Goal: Task Accomplishment & Management: Complete application form

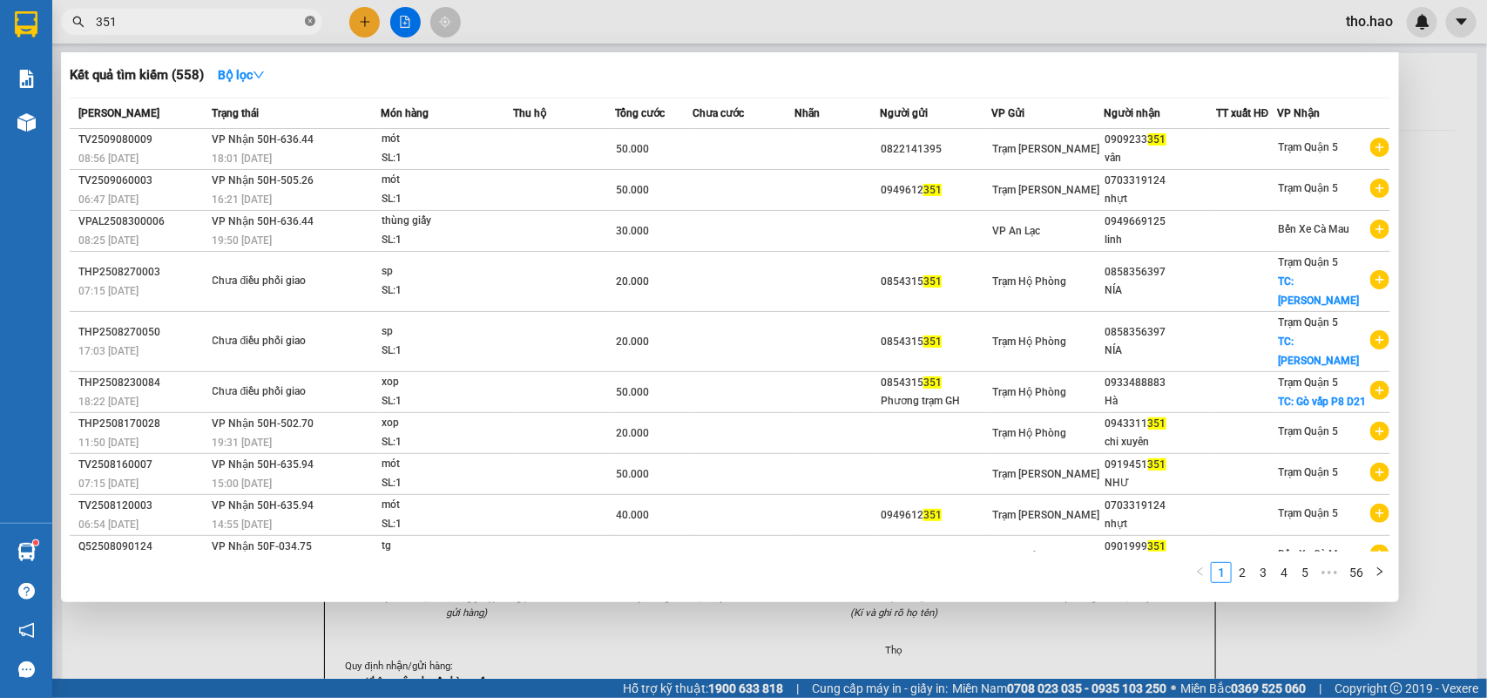
click at [312, 22] on icon "close-circle" at bounding box center [310, 21] width 10 height 10
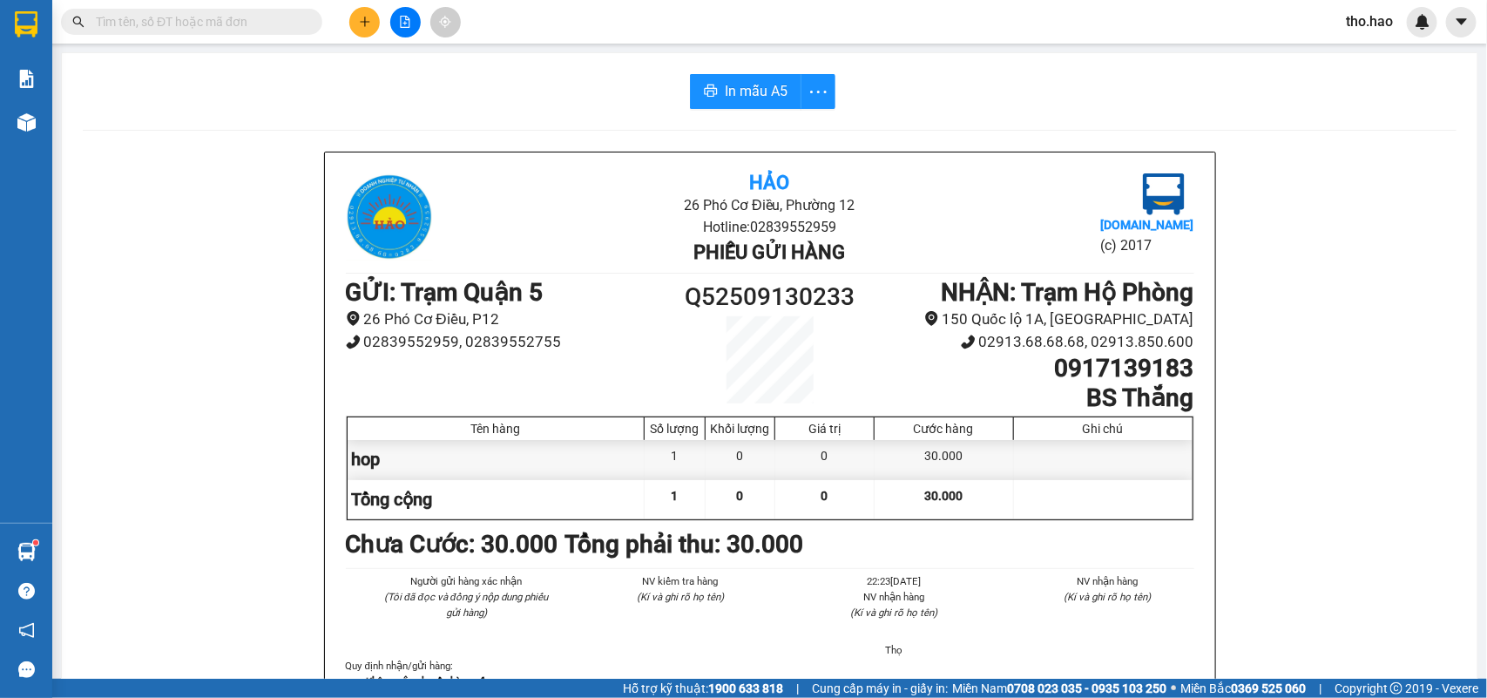
click at [280, 29] on input "text" at bounding box center [199, 21] width 206 height 19
click at [246, 24] on input "text" at bounding box center [199, 21] width 206 height 19
click at [246, 20] on input "text" at bounding box center [199, 21] width 206 height 19
click at [233, 19] on input "text" at bounding box center [199, 21] width 206 height 19
click at [238, 23] on input "text" at bounding box center [199, 21] width 206 height 19
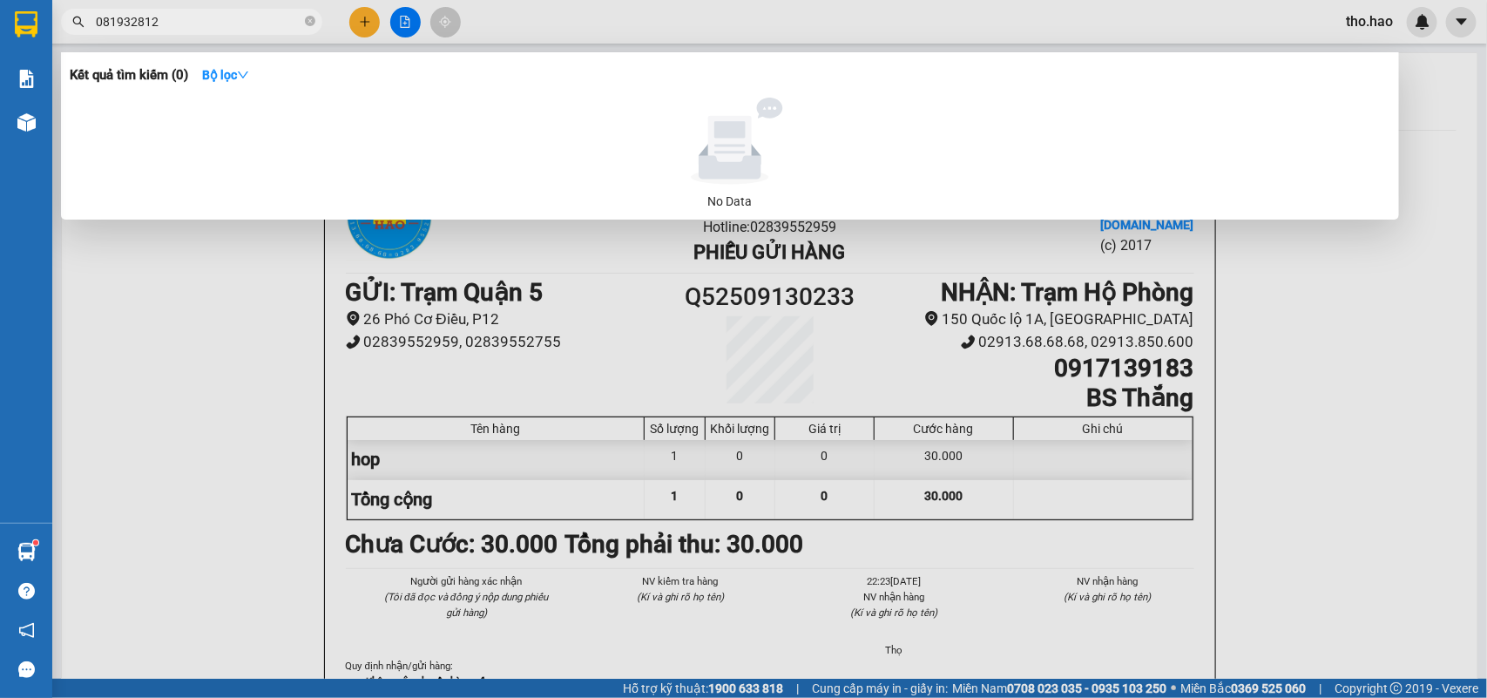
type input "0819328124"
click at [306, 15] on span at bounding box center [310, 22] width 10 height 17
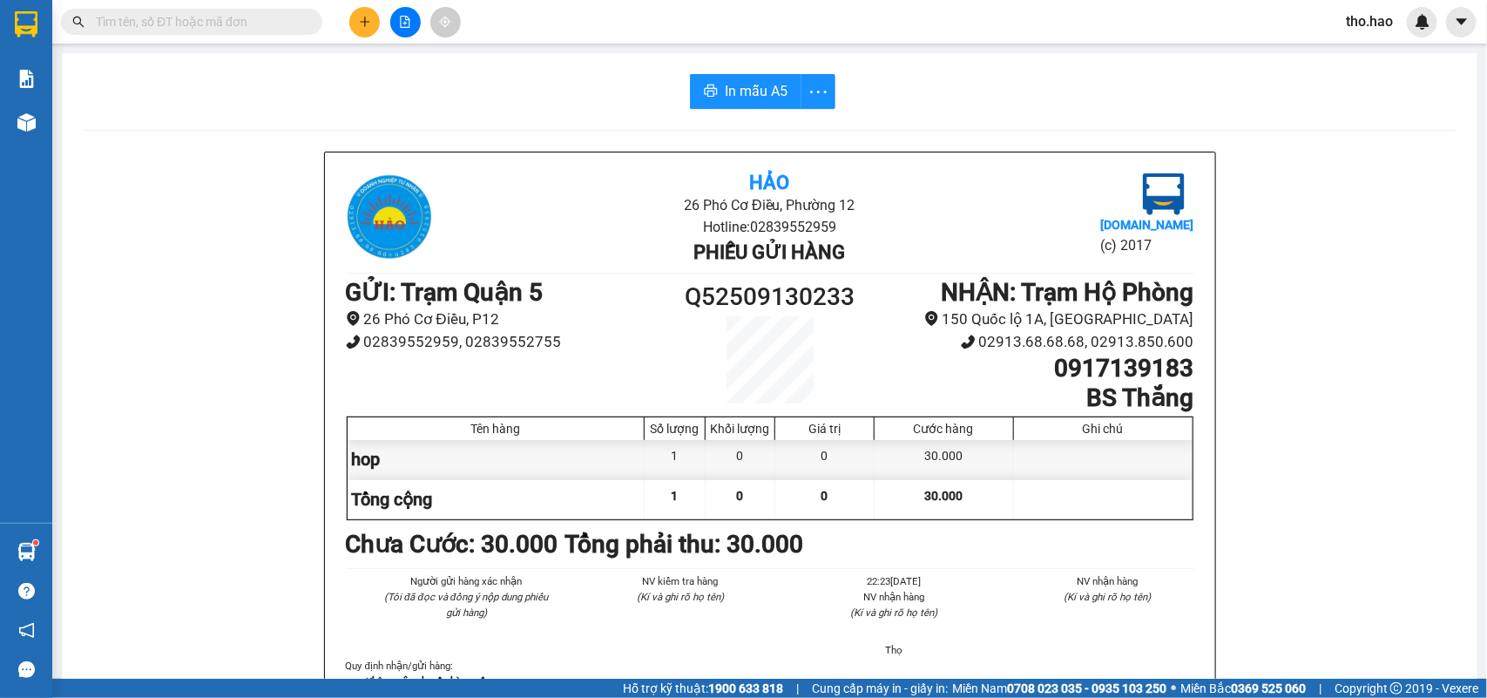
click at [294, 17] on input "text" at bounding box center [199, 21] width 206 height 19
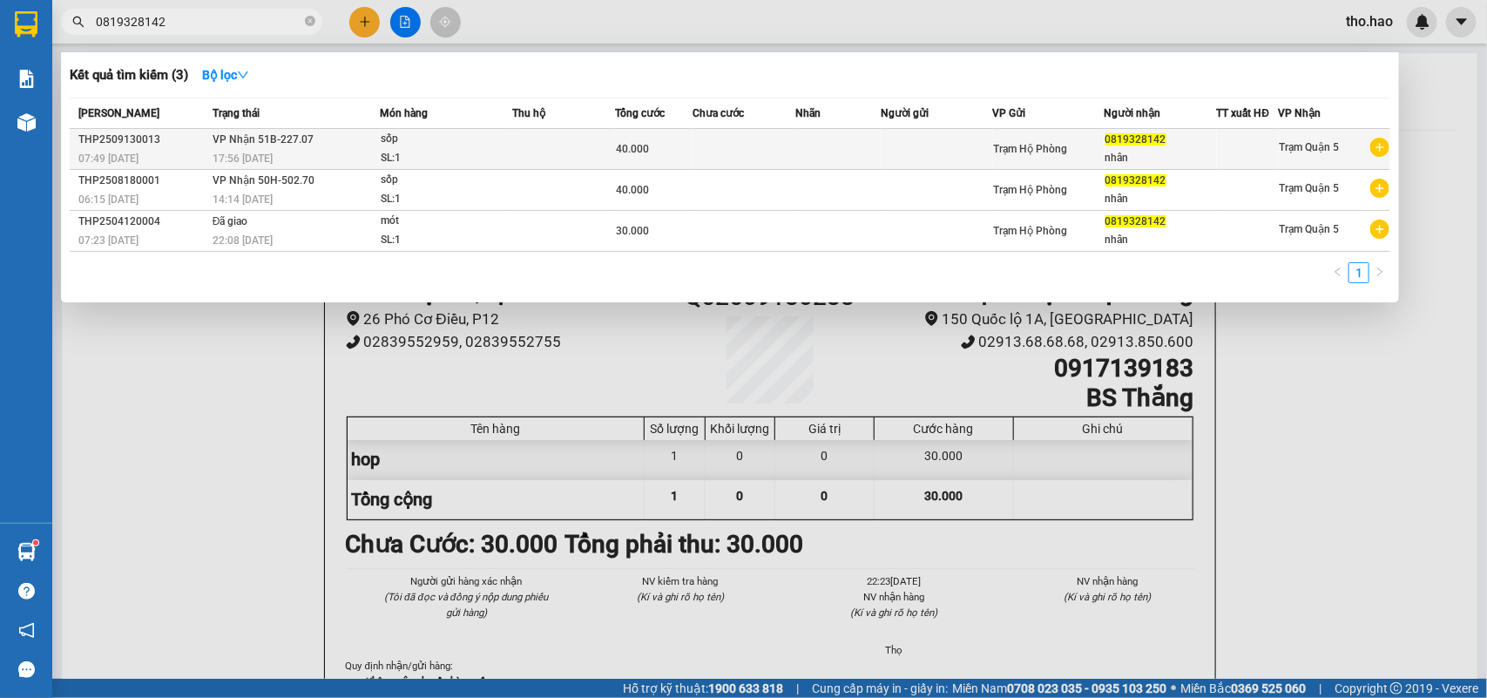
type input "0819328142"
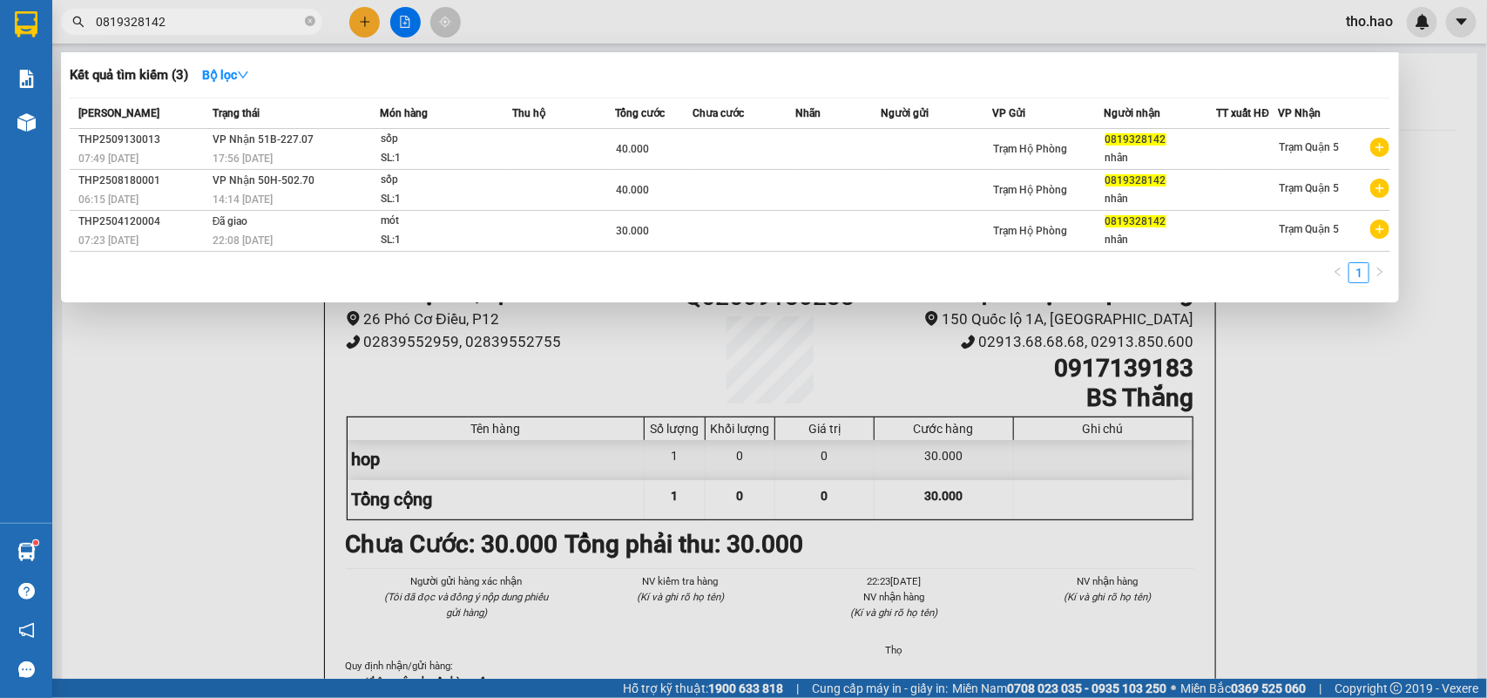
click at [431, 138] on div "sốp" at bounding box center [446, 139] width 131 height 19
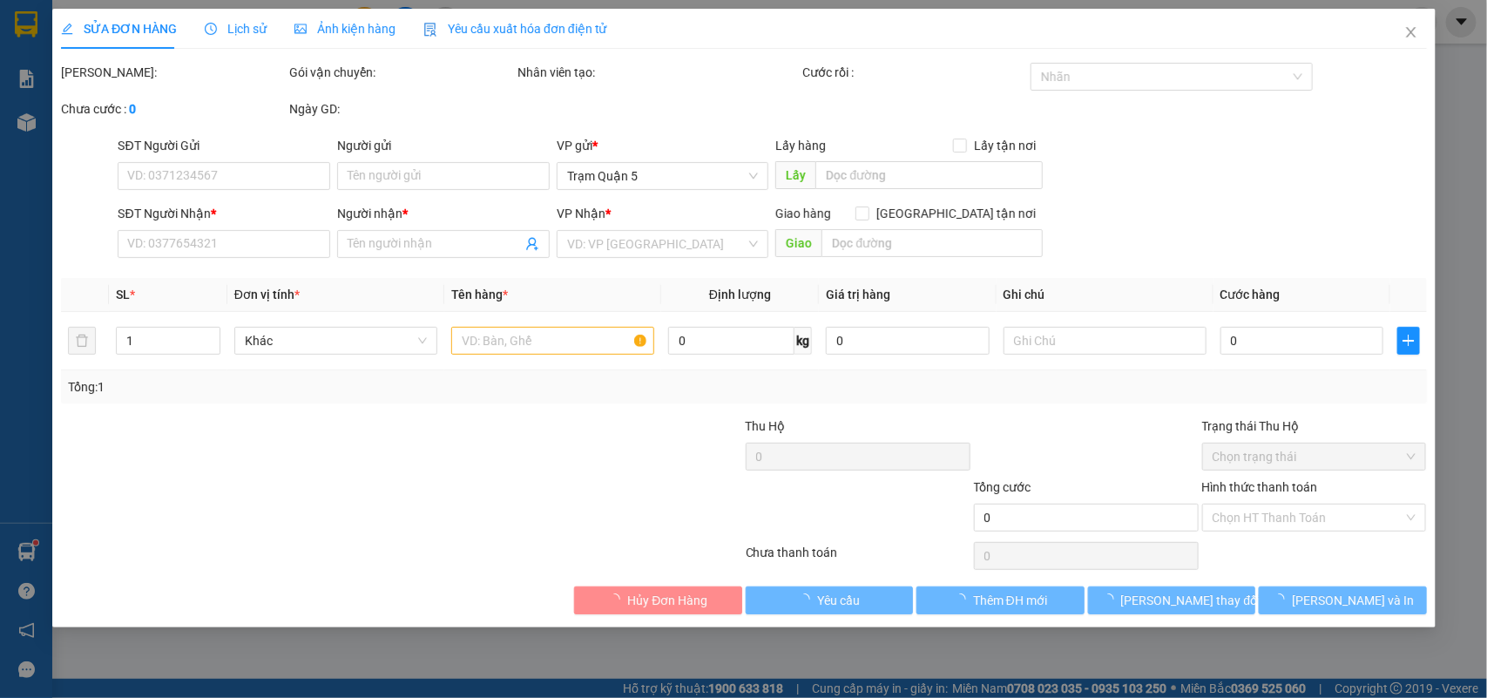
click at [360, 35] on span "Ảnh kiện hàng" at bounding box center [344, 29] width 101 height 14
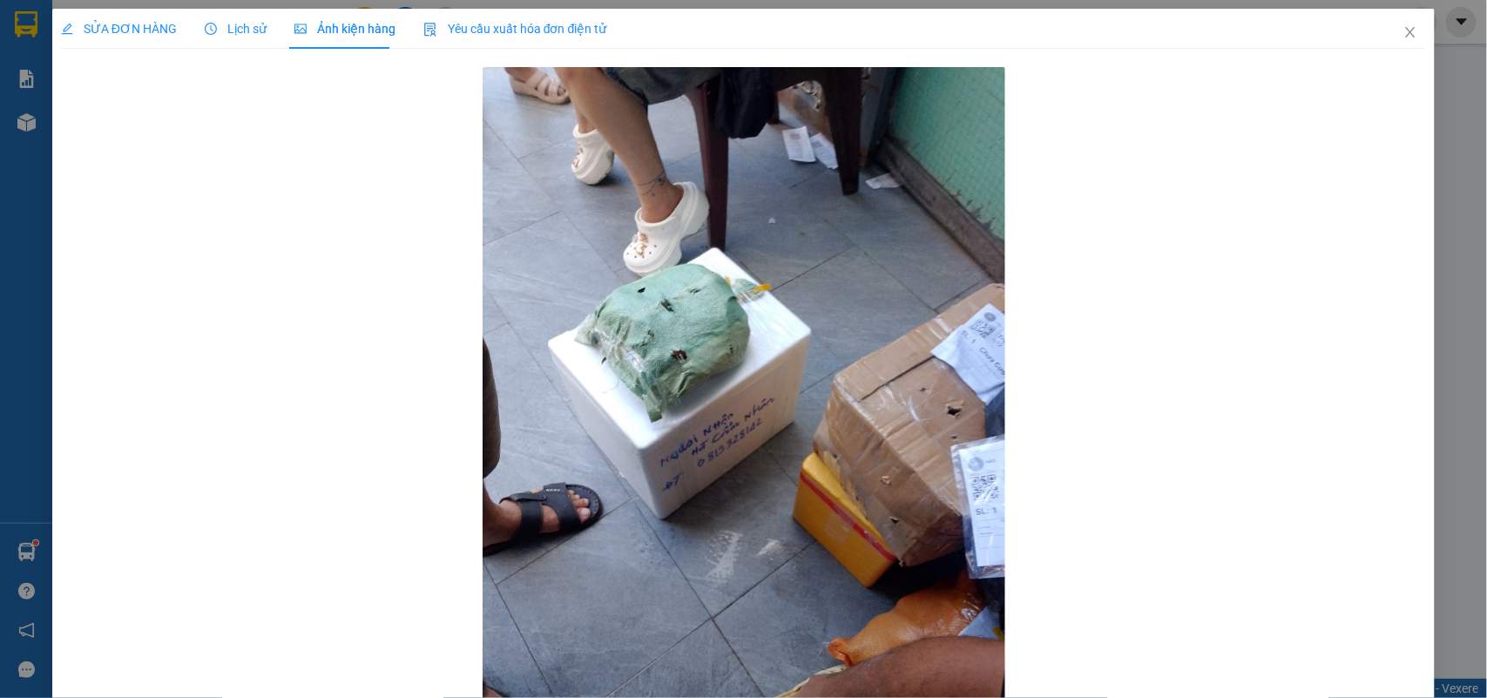
click at [340, 24] on span "Ảnh kiện hàng" at bounding box center [344, 29] width 101 height 14
